Goal: Task Accomplishment & Management: Manage account settings

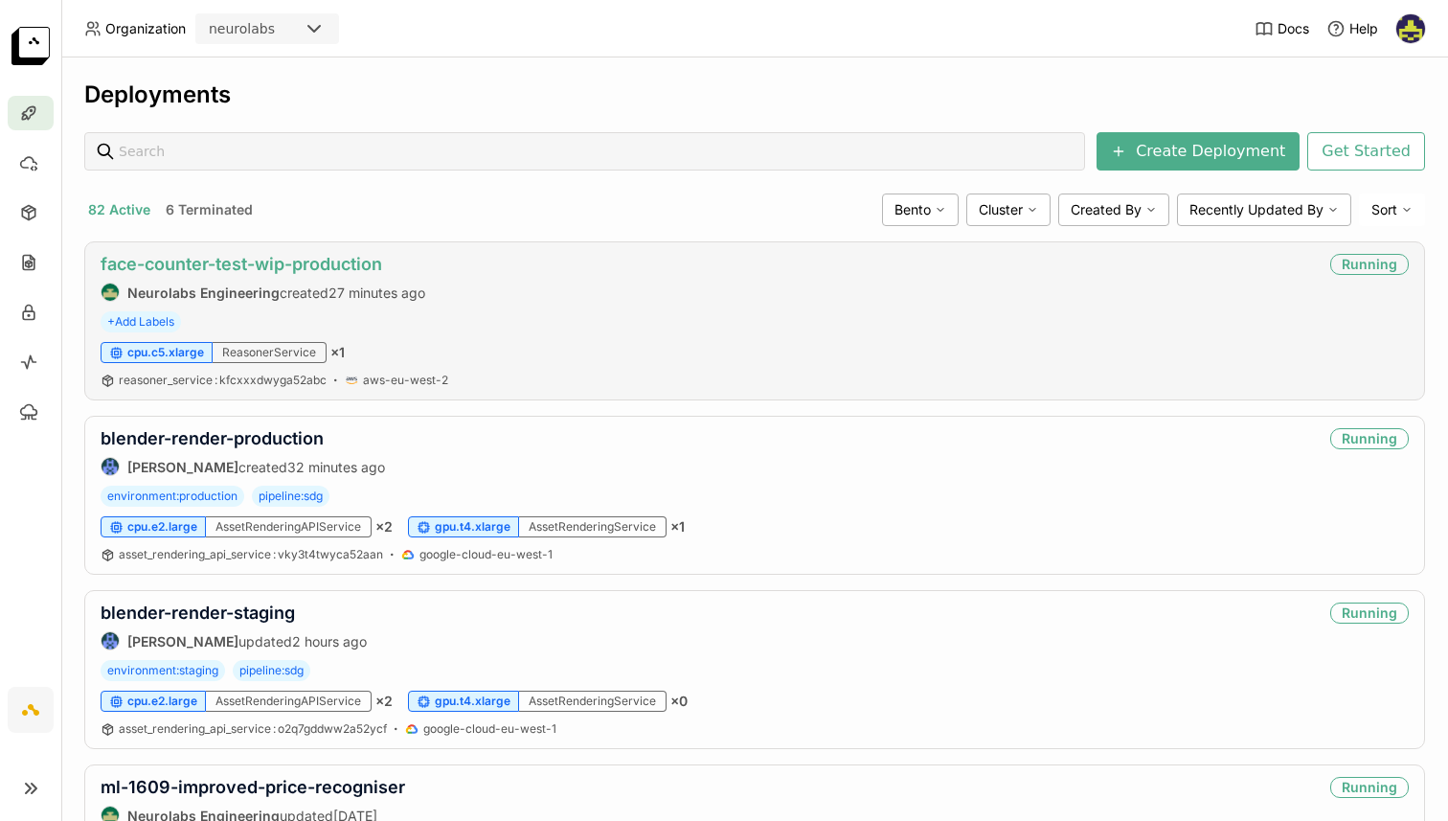
click at [285, 259] on link "face-counter-test-wip-production" at bounding box center [242, 264] width 282 height 20
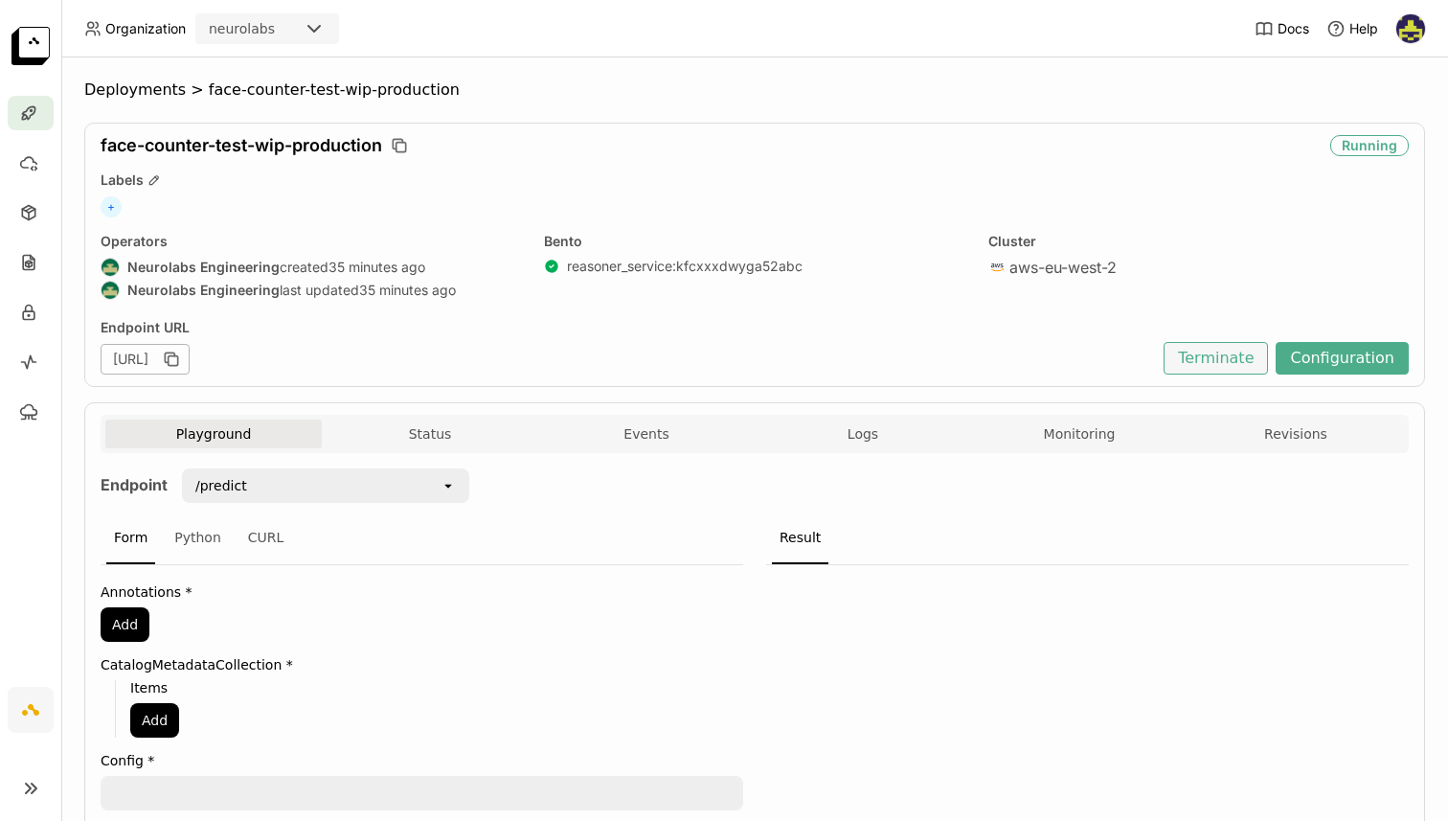
click at [1212, 361] on button "Terminate" at bounding box center [1215, 358] width 104 height 33
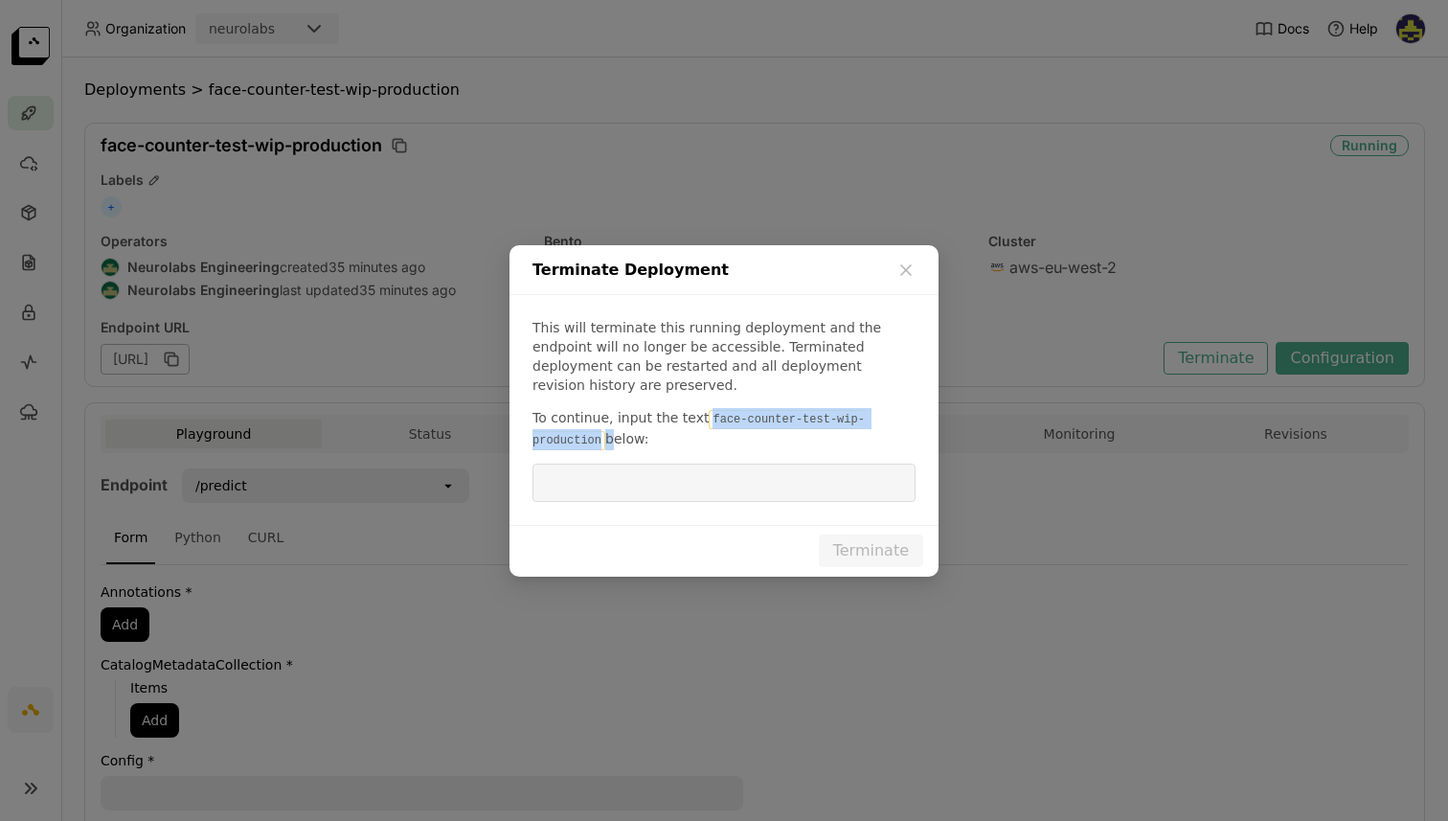
drag, startPoint x: 705, startPoint y: 405, endPoint x: 611, endPoint y: 424, distance: 95.8
click at [610, 424] on p "To continue, input the text face-counter-test-wip-production below:" at bounding box center [723, 429] width 383 height 42
click at [611, 431] on span "below:" at bounding box center [626, 438] width 43 height 15
drag, startPoint x: 701, startPoint y: 407, endPoint x: 601, endPoint y: 431, distance: 102.4
click at [601, 431] on code "face-counter-test-wip-production" at bounding box center [698, 430] width 332 height 40
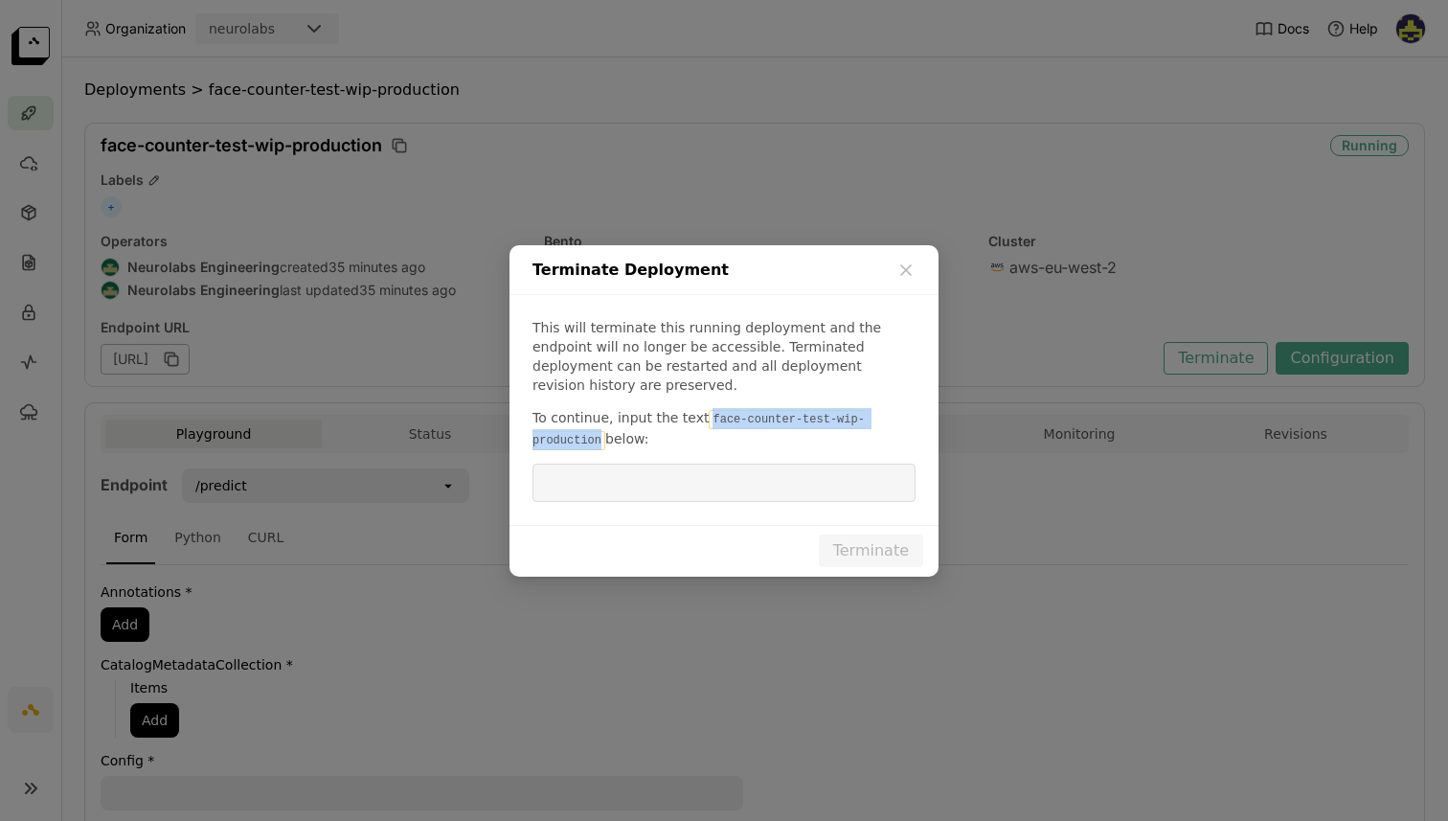
copy code "face-counter-test-wip-production"
click at [590, 486] on input "dialog" at bounding box center [724, 482] width 360 height 36
paste input "face-counter-test-wip-production"
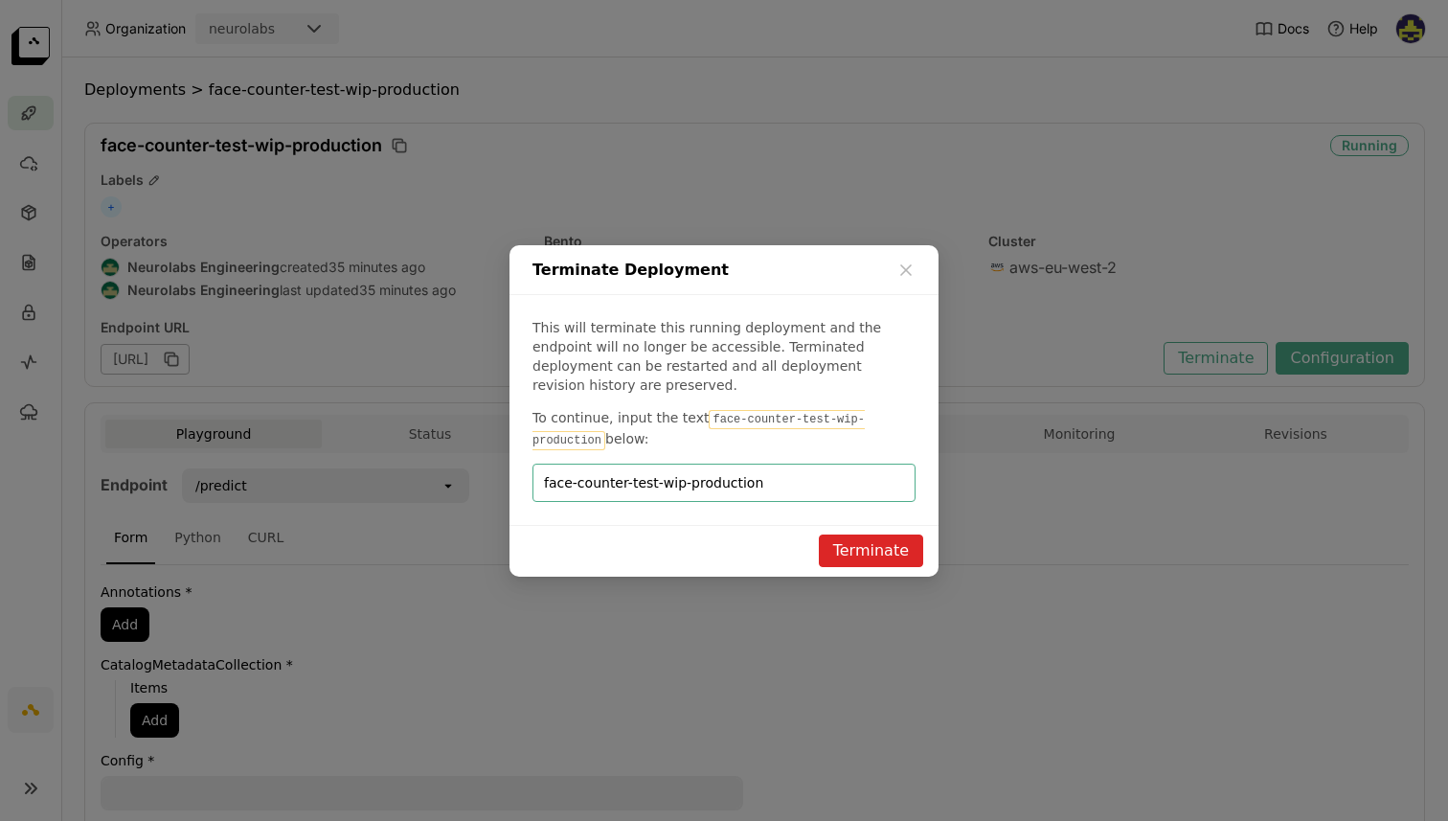
type input "face-counter-test-wip-production"
click at [887, 548] on button "Terminate" at bounding box center [871, 550] width 104 height 33
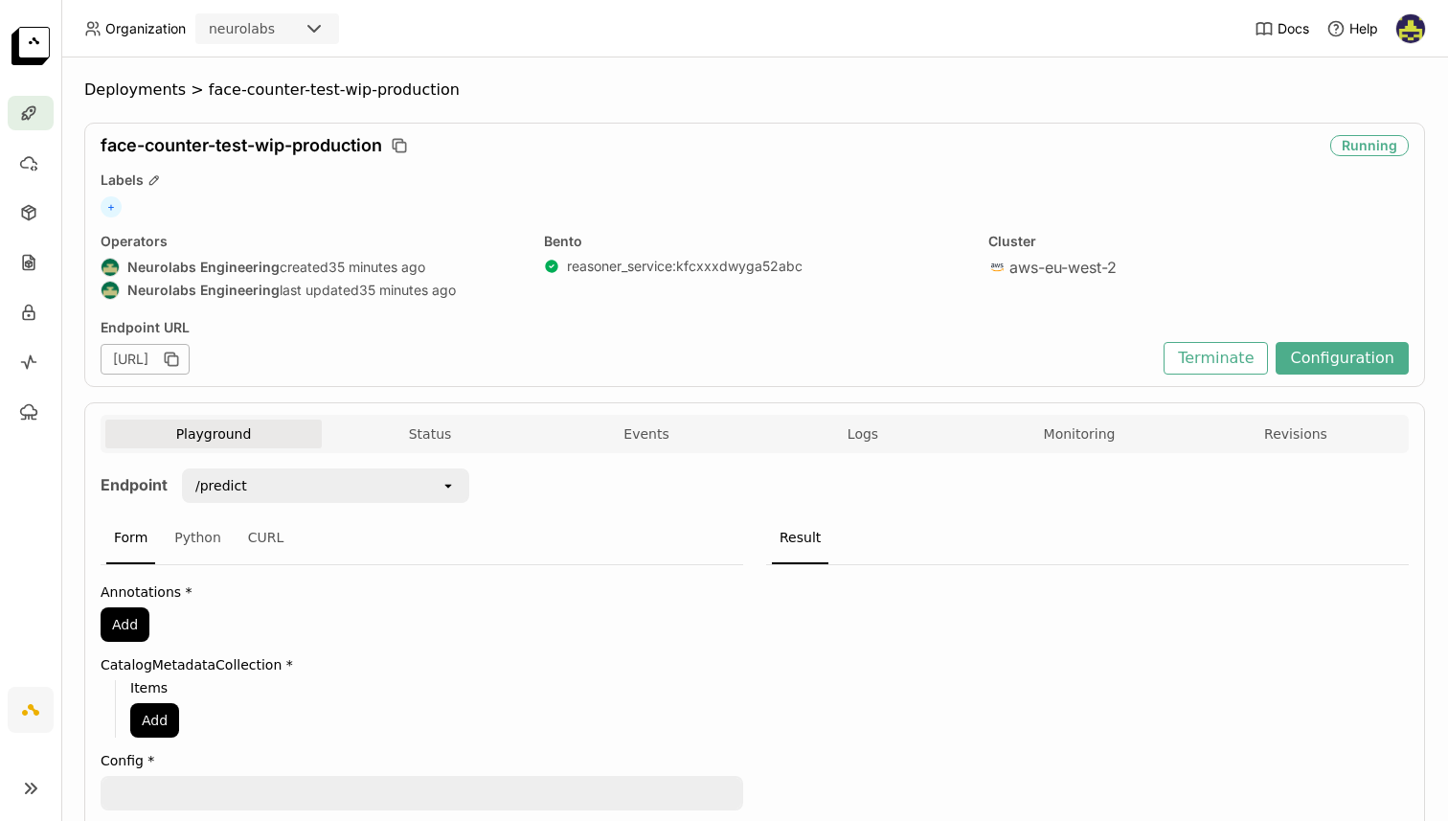
click at [101, 86] on div "Terminate Deployment This will terminate this running deployment and the endpoi…" at bounding box center [724, 410] width 1448 height 821
click at [145, 93] on span "Deployments" at bounding box center [134, 89] width 101 height 19
